Goal: Find specific page/section: Find specific page/section

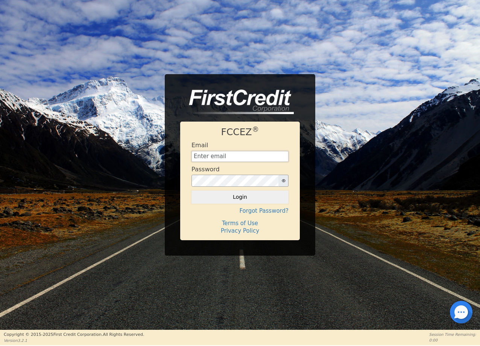
click at [218, 155] on input "text" at bounding box center [240, 156] width 97 height 11
type input "[PERSON_NAME][EMAIL_ADDRESS][DOMAIN_NAME]"
click at [241, 196] on button "Login" at bounding box center [240, 196] width 97 height 13
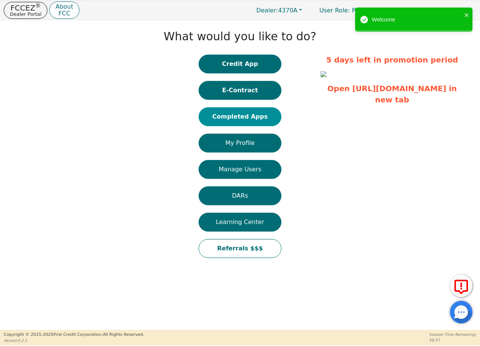
click at [228, 112] on button "Completed Apps" at bounding box center [240, 116] width 83 height 19
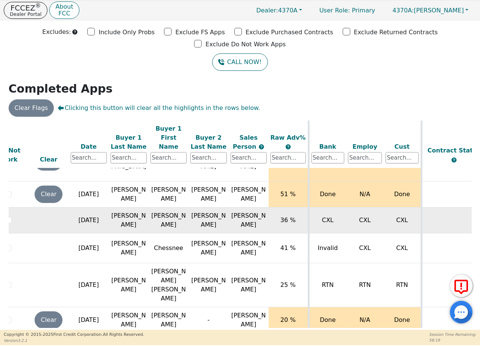
scroll to position [95, 0]
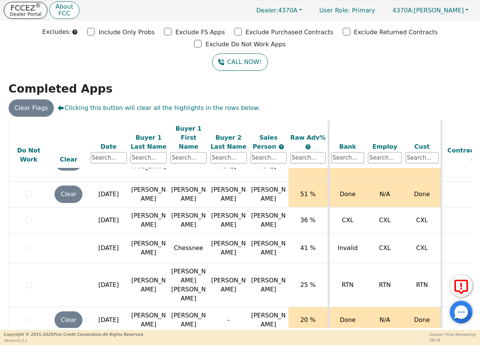
click at [18, 7] on p "FCCEZ ®" at bounding box center [26, 8] width 32 height 8
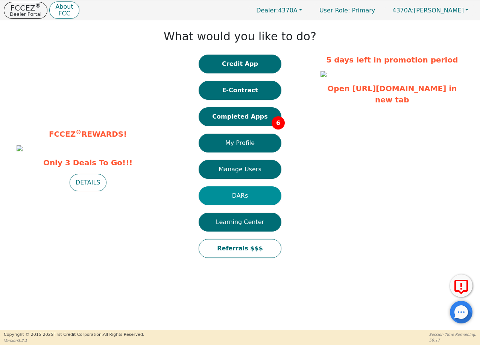
click at [247, 202] on button "DARs" at bounding box center [240, 195] width 83 height 19
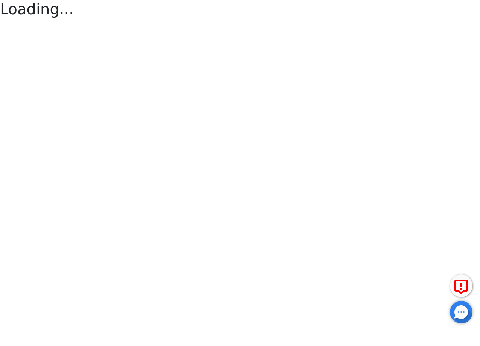
click at [247, 20] on html "FCCEZ ® Dealer Portal About FCC Dealer: 4370A User Role : Primary 4370A: [PERSO…" at bounding box center [240, 10] width 480 height 20
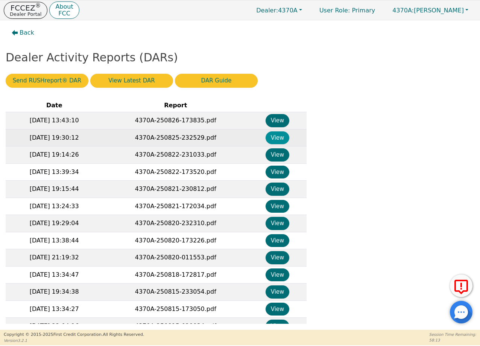
click at [279, 135] on button "View" at bounding box center [278, 137] width 24 height 13
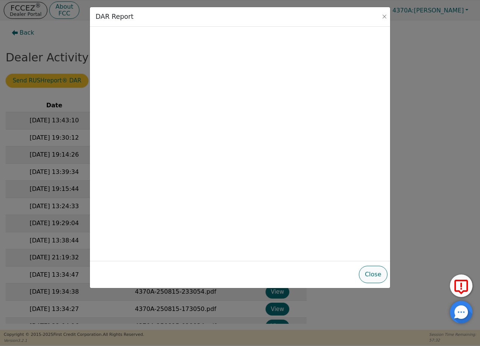
click at [377, 273] on button "Close" at bounding box center [373, 274] width 29 height 17
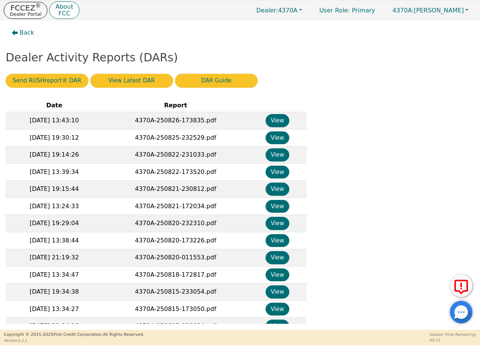
click at [22, 12] on p "Dealer Portal" at bounding box center [26, 14] width 32 height 5
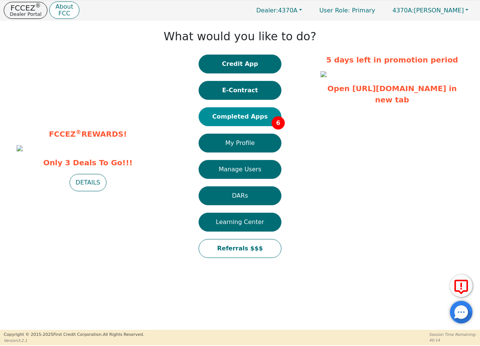
click at [248, 120] on button "Completed Apps 6" at bounding box center [240, 116] width 83 height 19
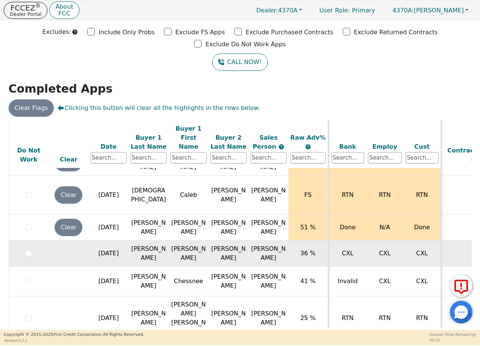
scroll to position [96, 0]
